Goal: Navigation & Orientation: Find specific page/section

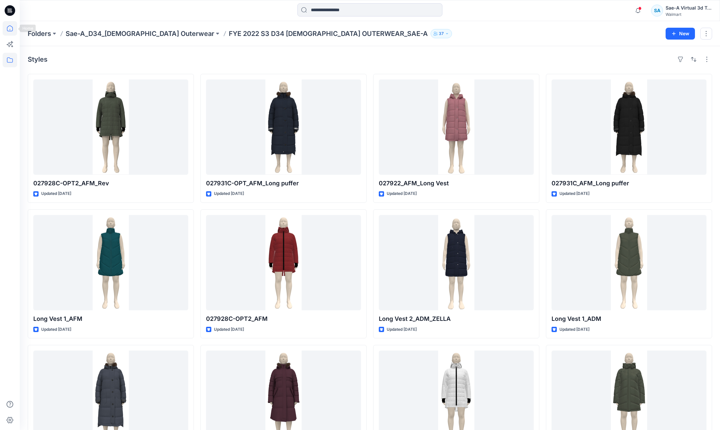
click at [9, 26] on icon at bounding box center [10, 28] width 6 height 6
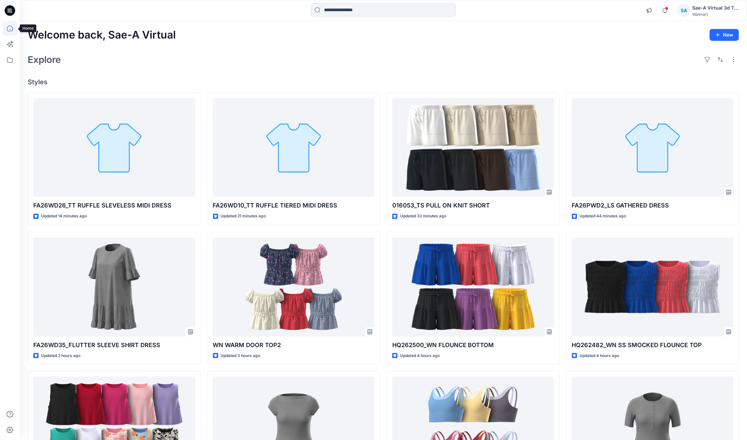
click at [12, 31] on icon at bounding box center [10, 28] width 14 height 14
click at [11, 31] on icon at bounding box center [10, 28] width 14 height 14
click at [9, 57] on icon at bounding box center [10, 60] width 14 height 14
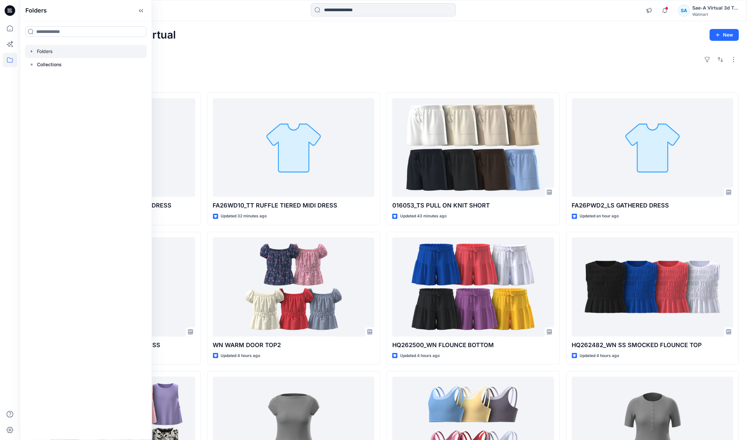
click at [33, 49] on icon "button" at bounding box center [31, 51] width 5 height 5
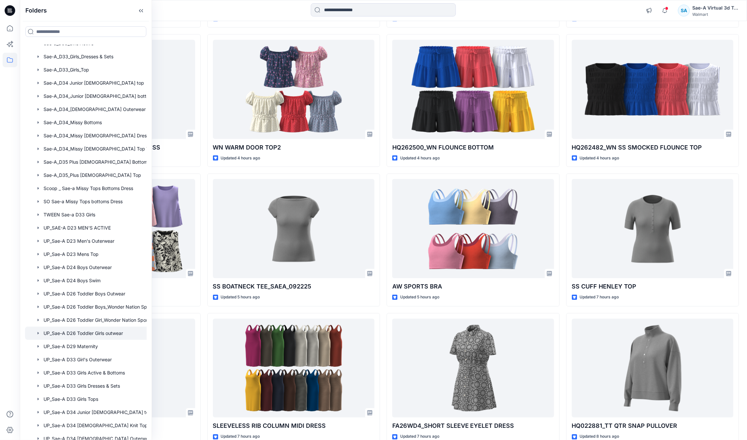
scroll to position [347, 0]
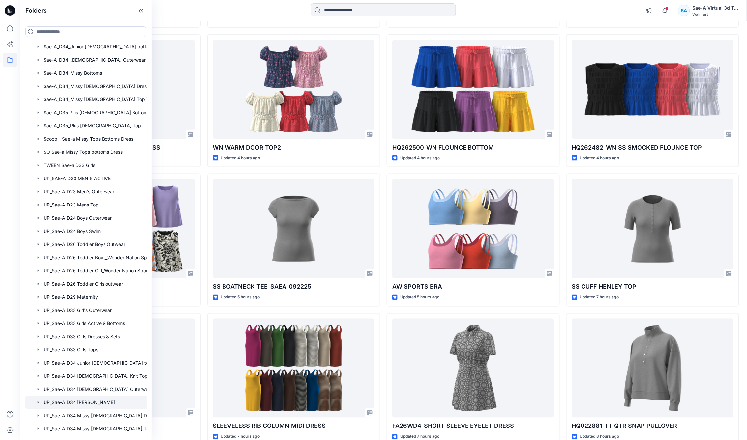
click at [99, 405] on div at bounding box center [94, 402] width 139 height 13
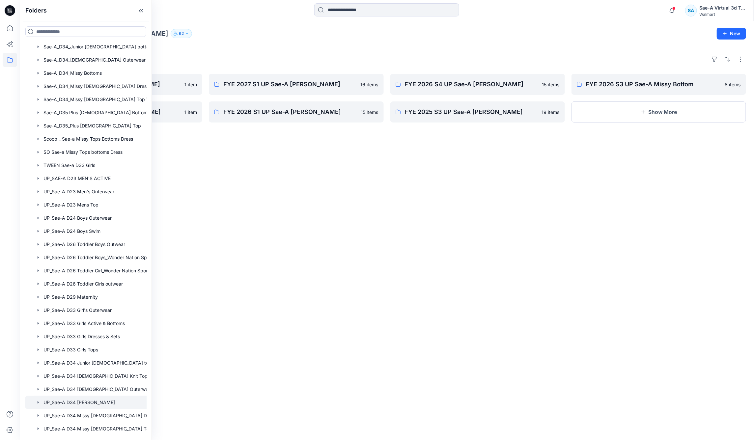
click at [240, 151] on div "Folders FYE 2027 S2 UP Sae-A [PERSON_NAME] 1 item FYE 2026 S2 UP Sae-A [PERSON_…" at bounding box center [387, 243] width 734 height 394
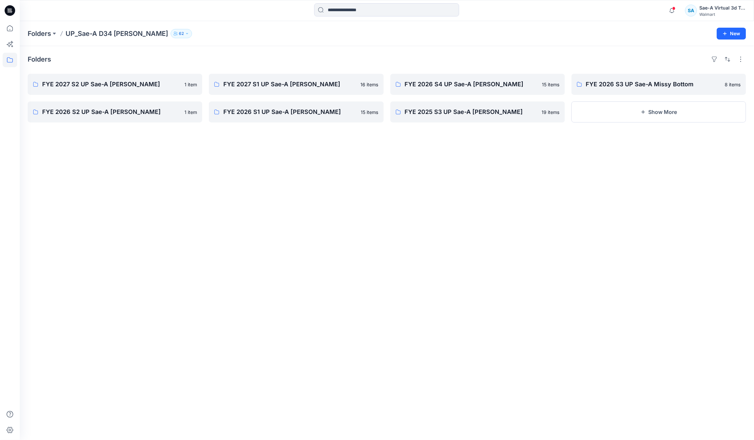
click at [153, 158] on div "Folders FYE 2027 S2 UP Sae-A [PERSON_NAME] 1 item FYE 2026 S2 UP Sae-A [PERSON_…" at bounding box center [387, 243] width 734 height 394
